Goal: Task Accomplishment & Management: Manage account settings

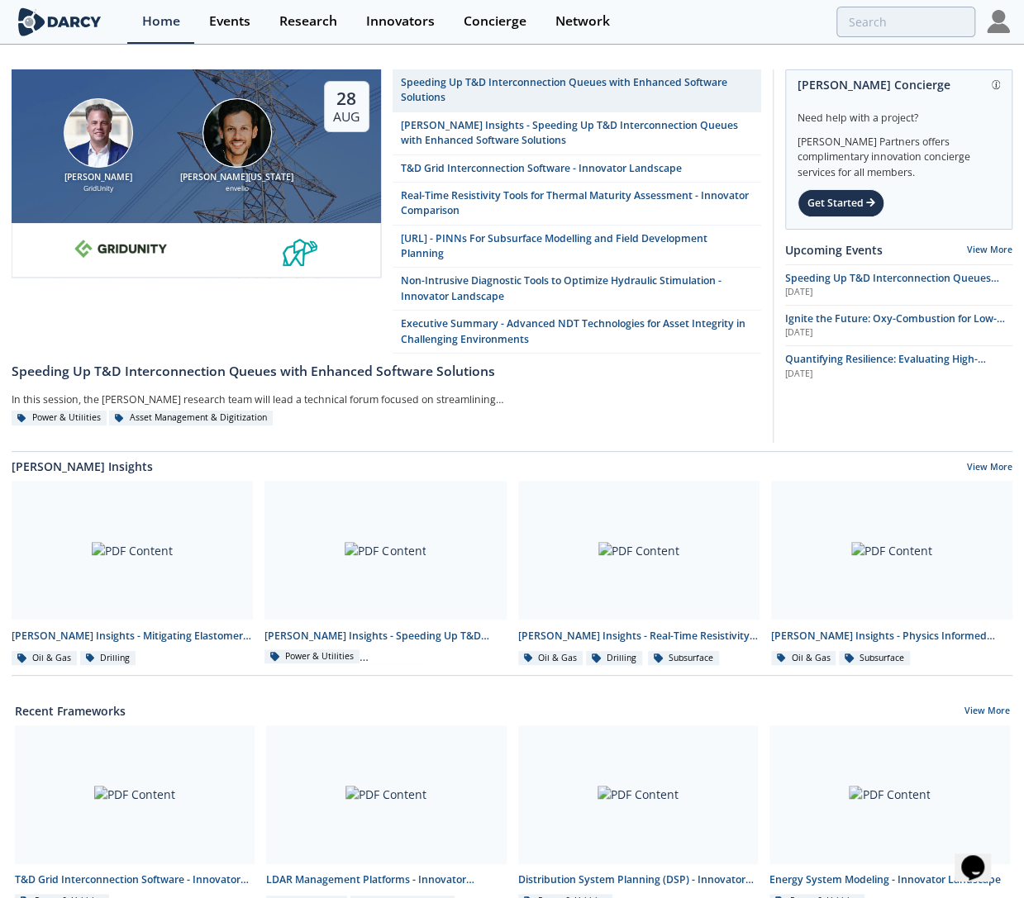
click at [236, 143] on img at bounding box center [236, 132] width 69 height 69
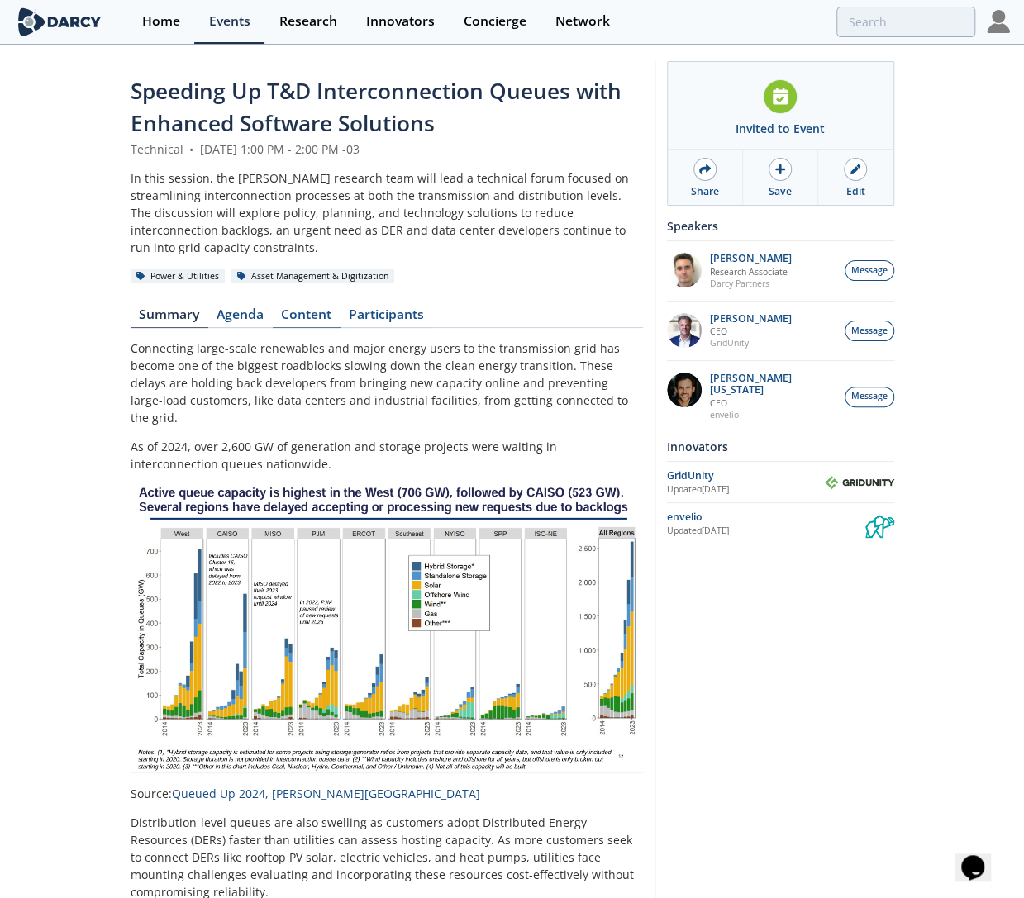
click at [317, 308] on link "Content" at bounding box center [307, 318] width 68 height 20
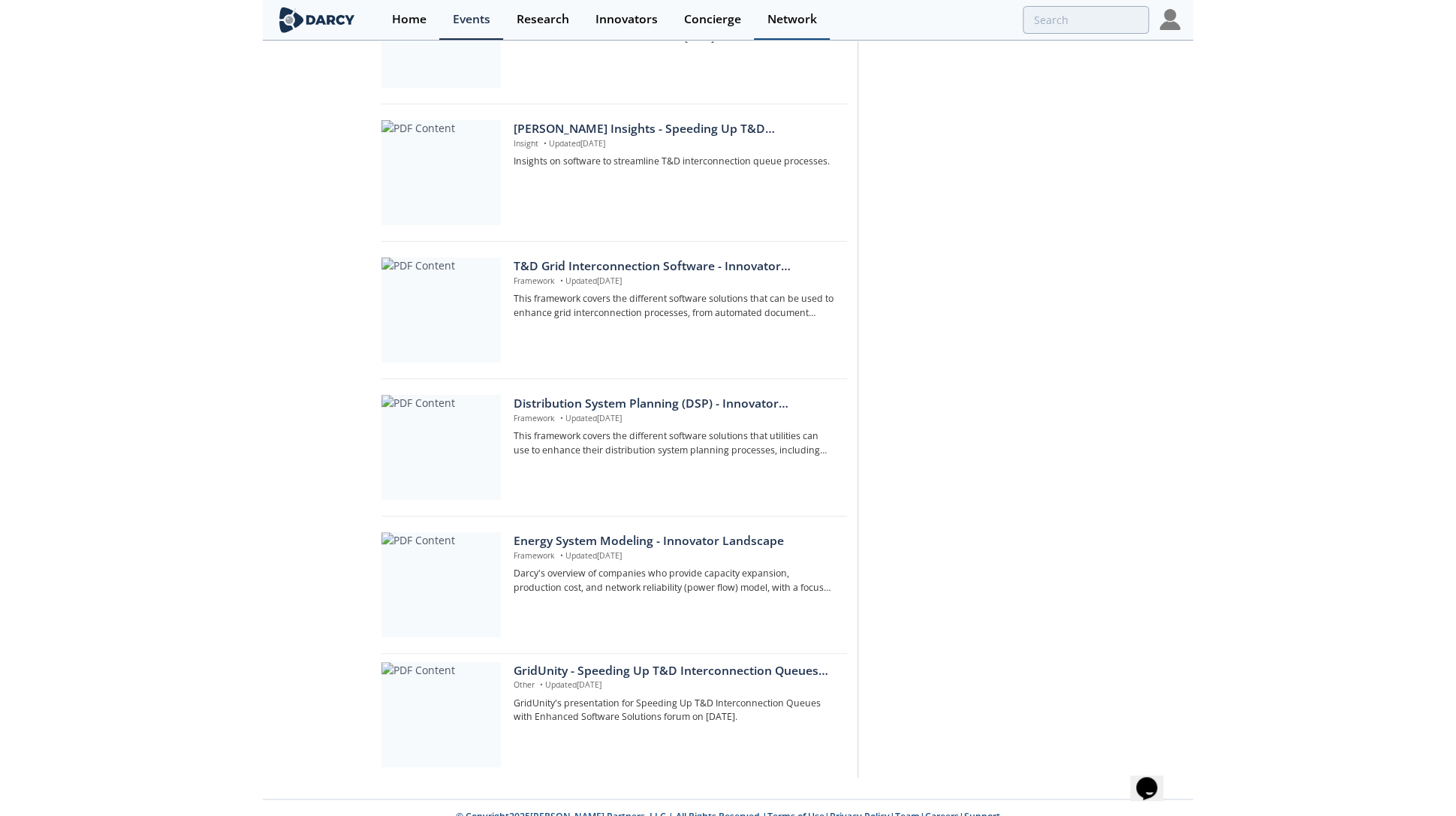
scroll to position [318, 0]
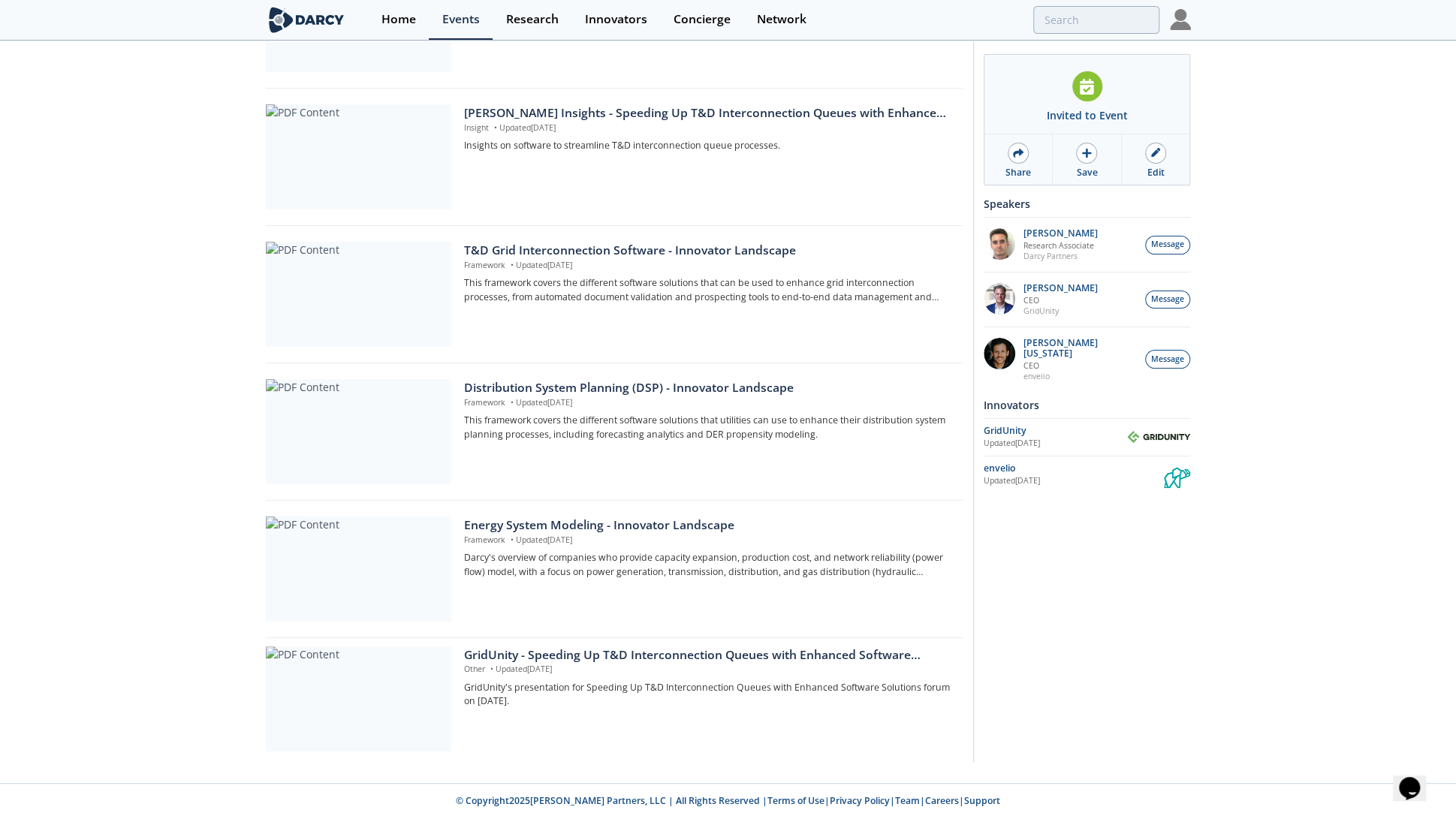
click at [930, 651] on div "Invited to Event Share Save Edit Speakers Ken Norris Research Associate Darcy P…" at bounding box center [1082, 250] width 218 height 1024
click at [930, 17] on img at bounding box center [1180, 19] width 21 height 21
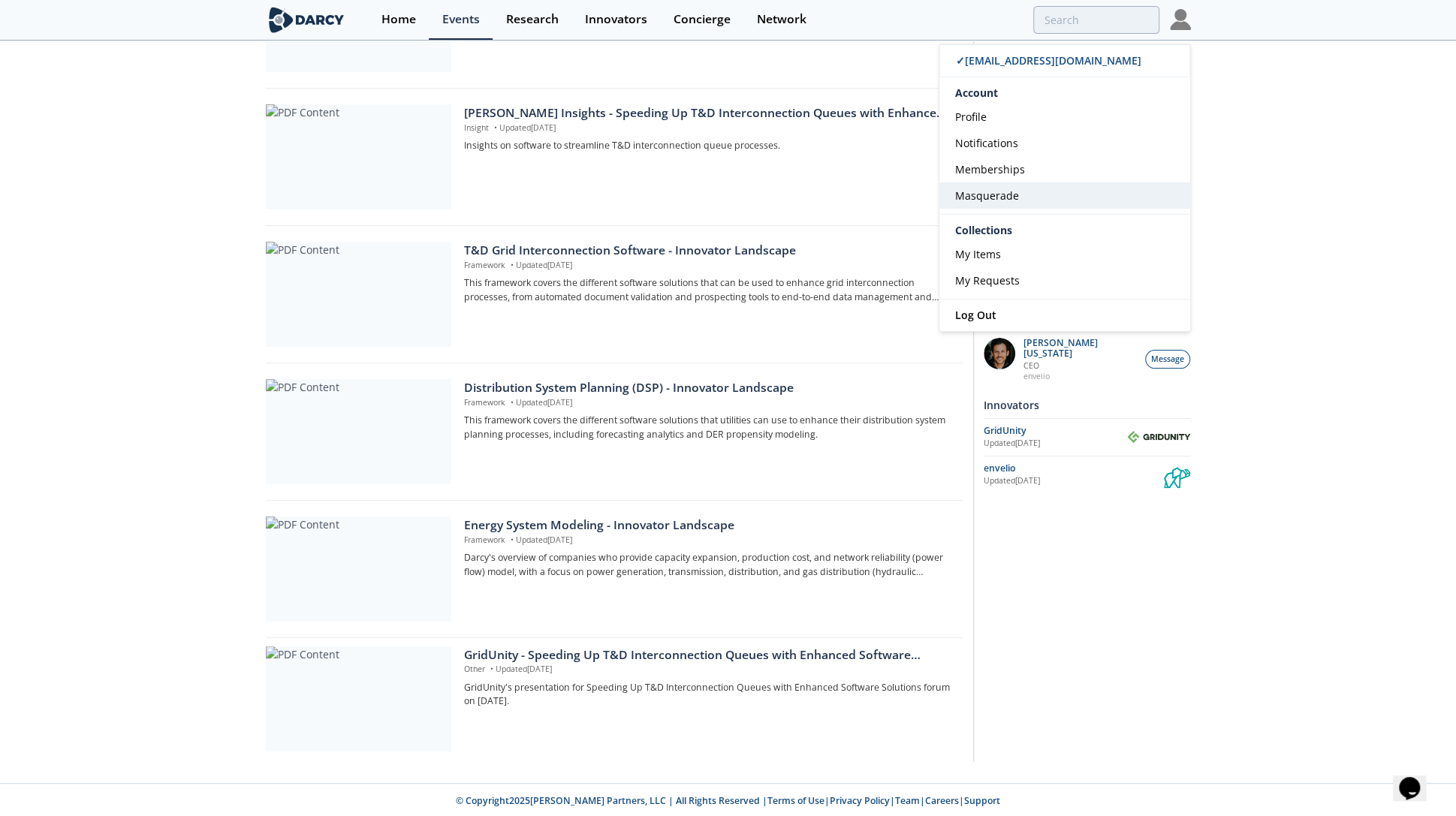
click at [930, 194] on link "Masquerade" at bounding box center [1065, 195] width 251 height 26
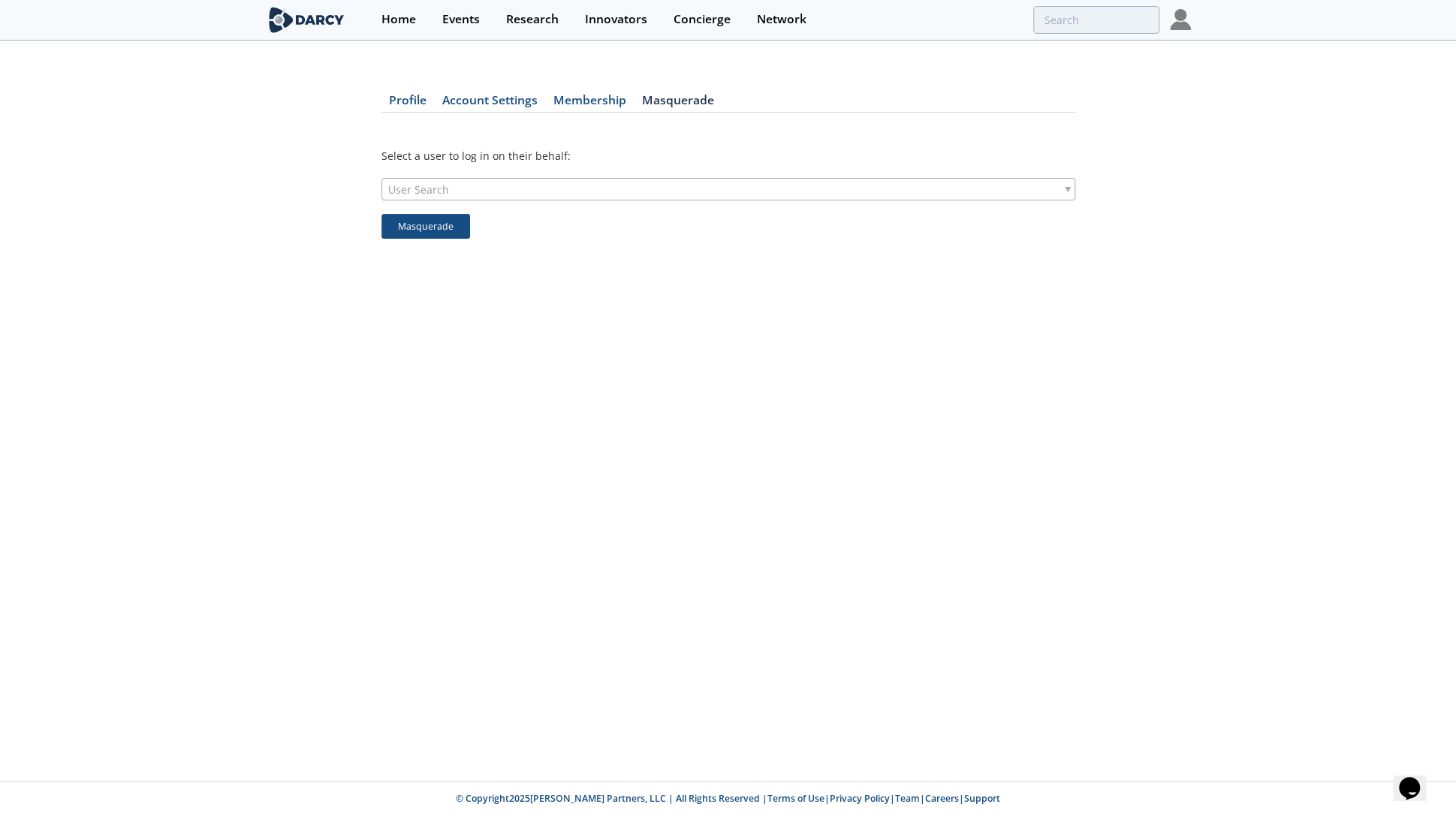
click at [539, 198] on div "User Search" at bounding box center [729, 189] width 694 height 23
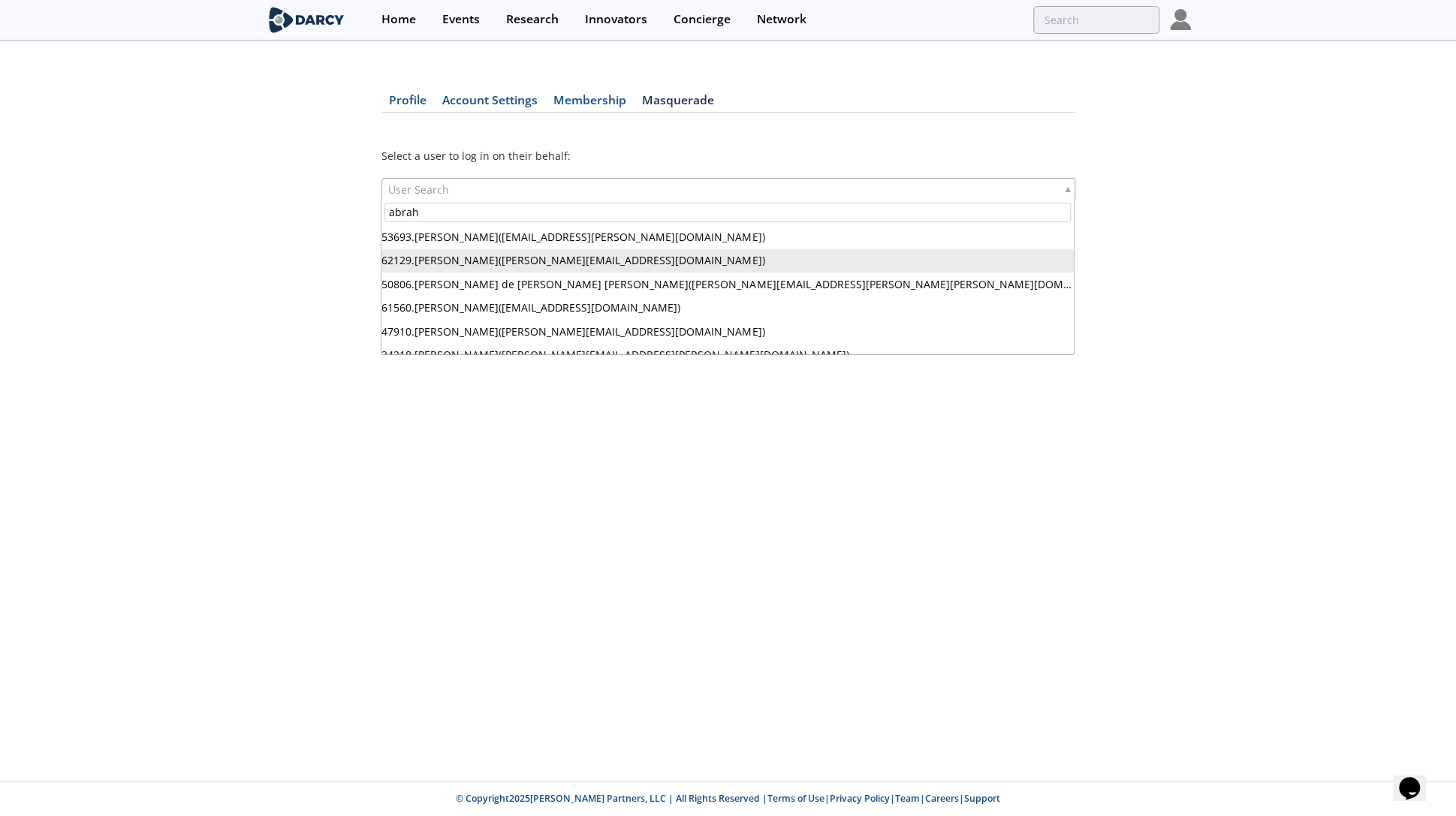
type input "abrah"
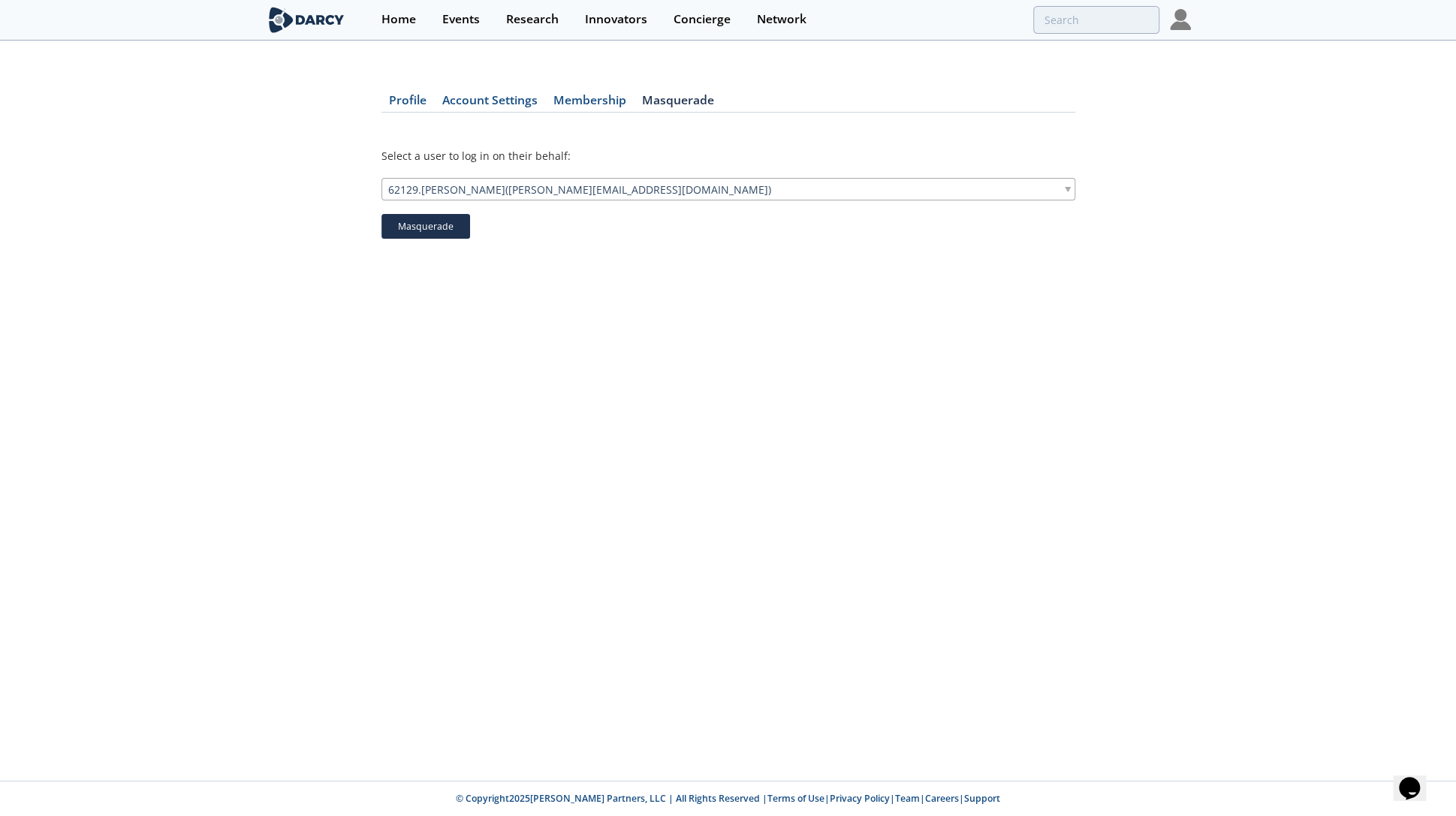
click at [429, 219] on button "Masquerade" at bounding box center [426, 226] width 89 height 25
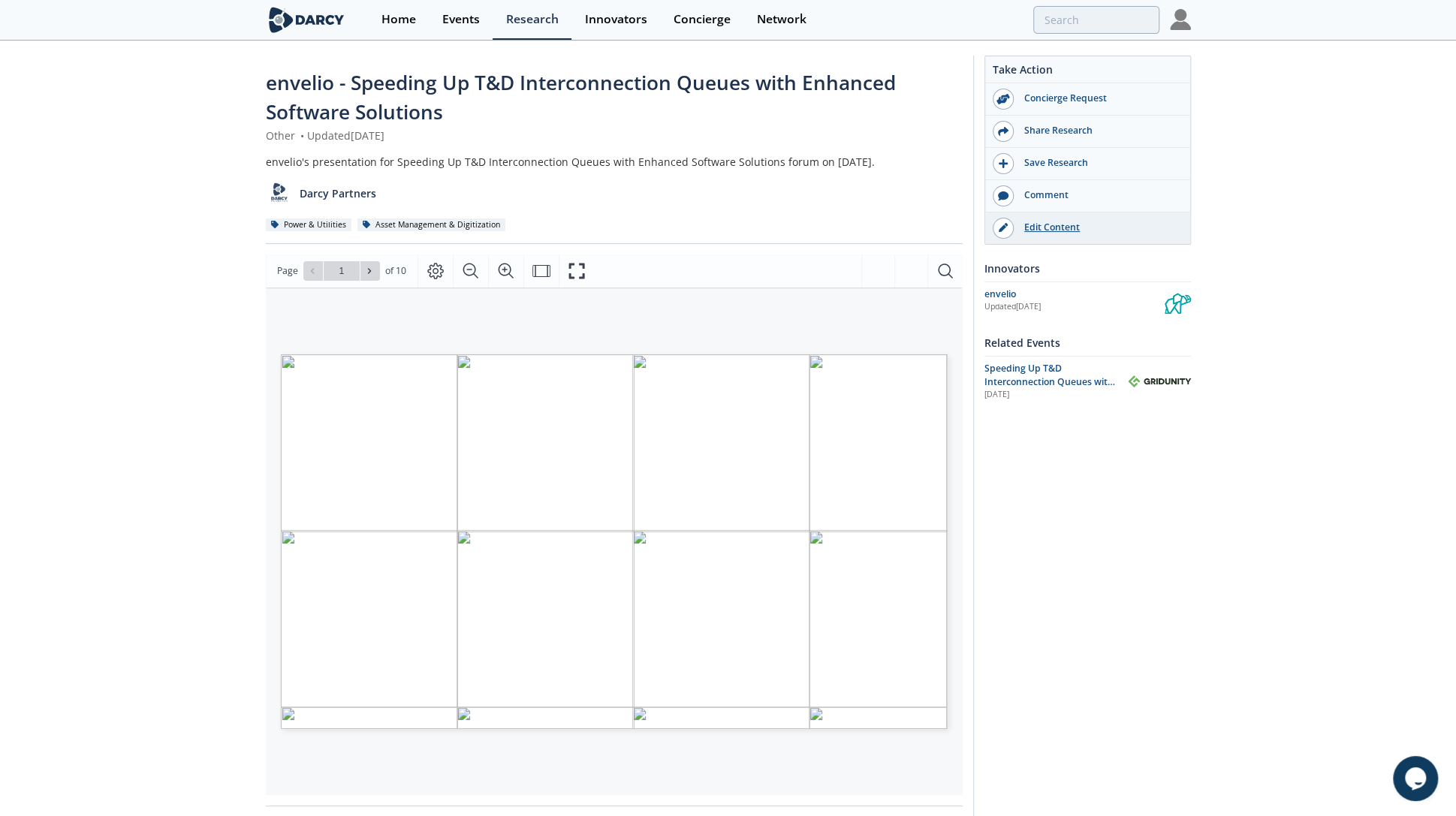
click at [930, 237] on link "Edit Content" at bounding box center [1088, 228] width 205 height 32
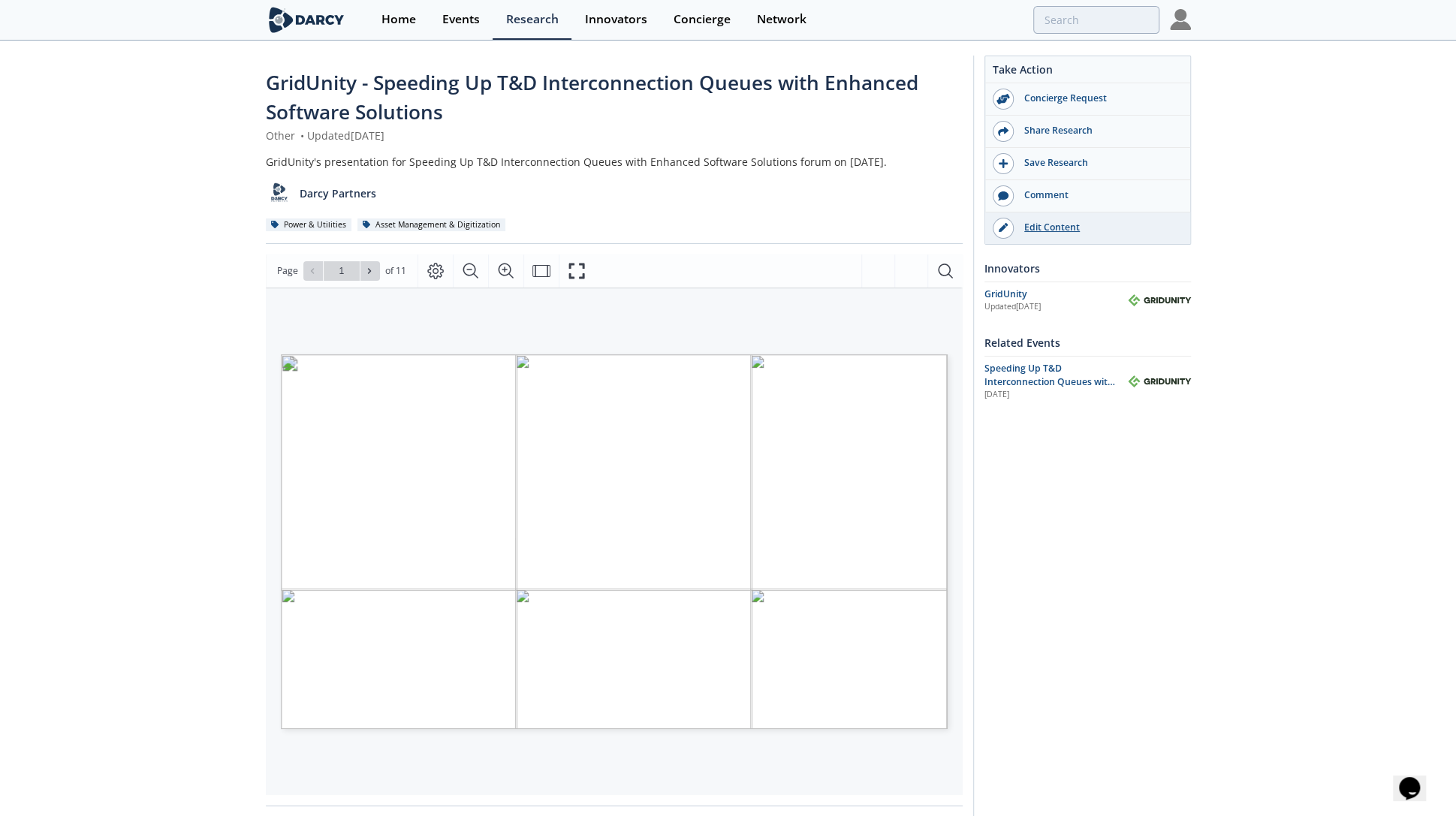
click at [930, 233] on div "Edit Content" at bounding box center [1098, 227] width 168 height 14
